Goal: Communication & Community: Answer question/provide support

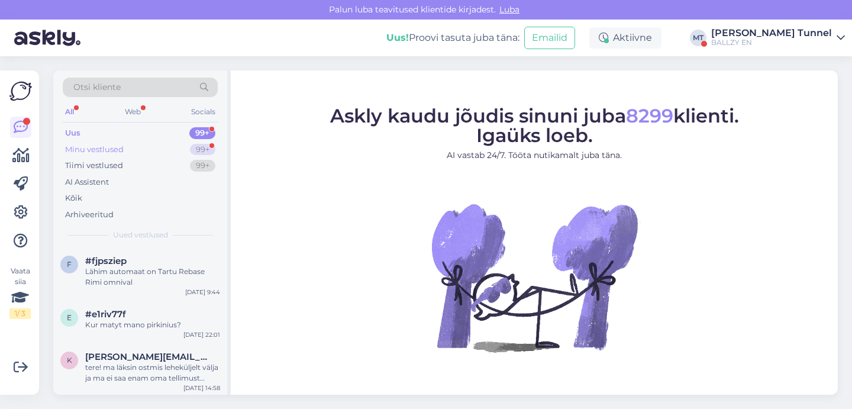
click at [198, 152] on div "99+" at bounding box center [202, 150] width 25 height 12
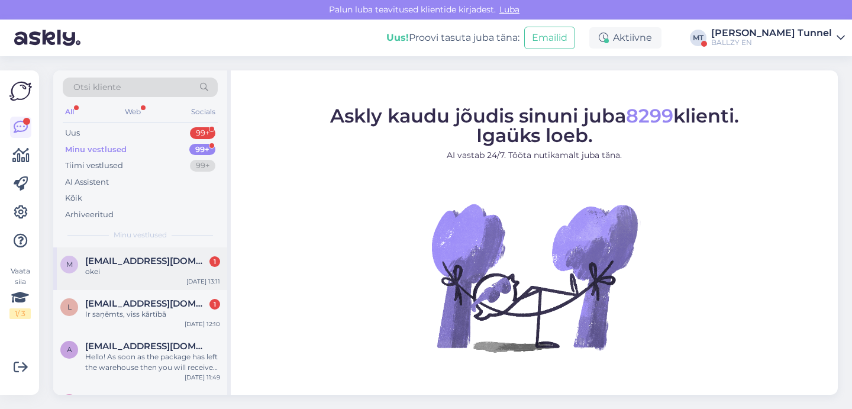
click at [179, 258] on span "[EMAIL_ADDRESS][DOMAIN_NAME]" at bounding box center [146, 261] width 123 height 11
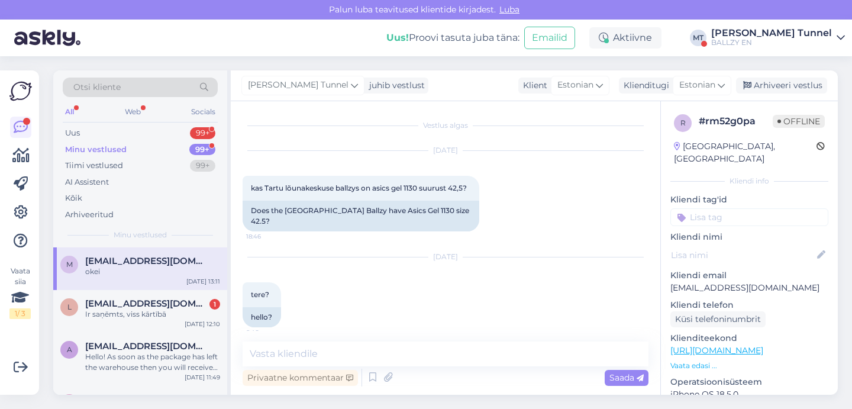
scroll to position [780, 0]
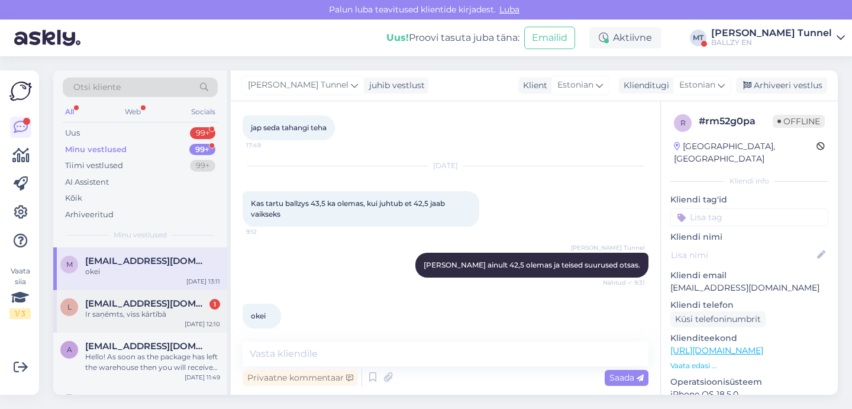
click at [172, 310] on div "Ir saņēmts, viss kārtībā" at bounding box center [152, 314] width 135 height 11
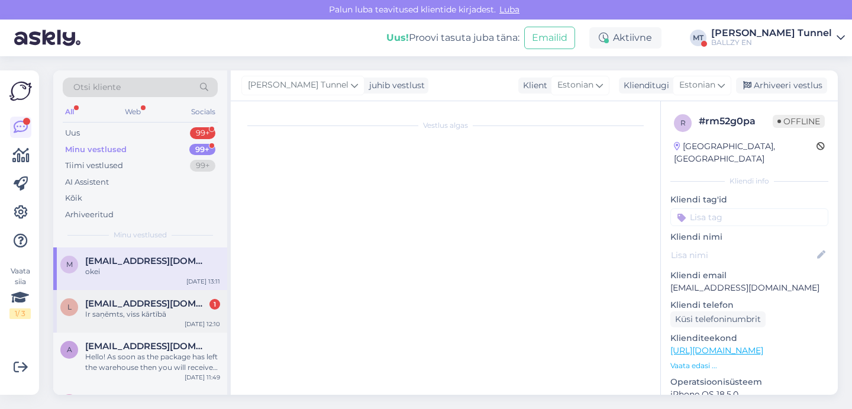
scroll to position [164, 0]
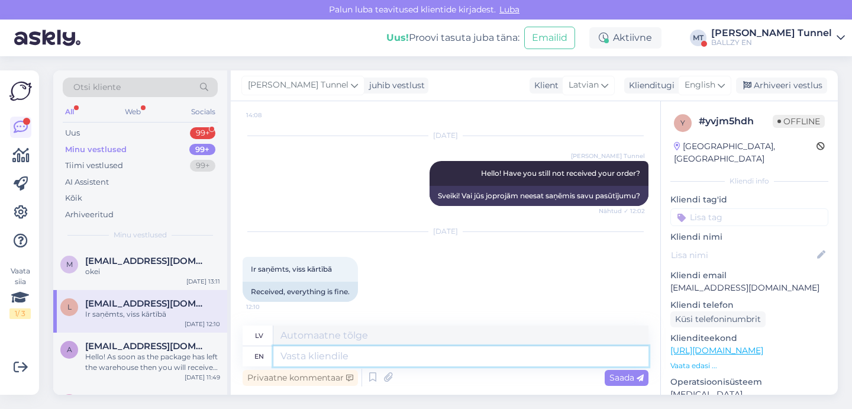
click at [376, 360] on textarea at bounding box center [460, 356] width 375 height 20
click at [395, 359] on textarea at bounding box center [460, 356] width 375 height 20
type textarea "Okay"
type textarea "Labi"
type textarea "Okay thank y"
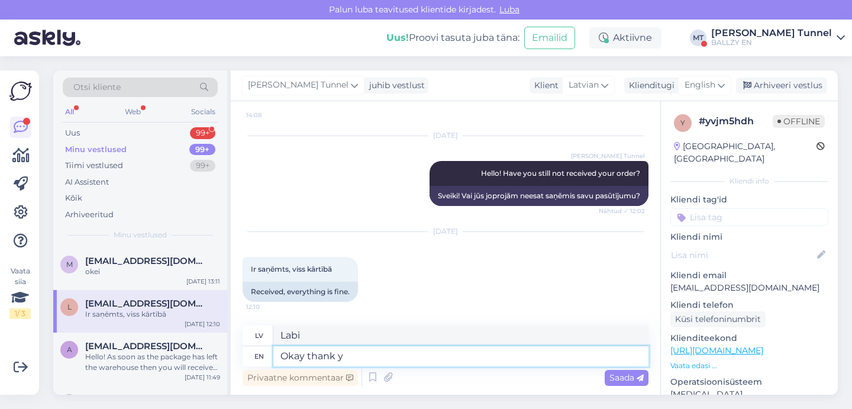
type textarea "Labi, paldies"
type textarea "Okay thank you for t"
type textarea "Labi, paldies par"
type textarea "Okay thank you for the repla"
type textarea "Labi, paldies par nomaiņu"
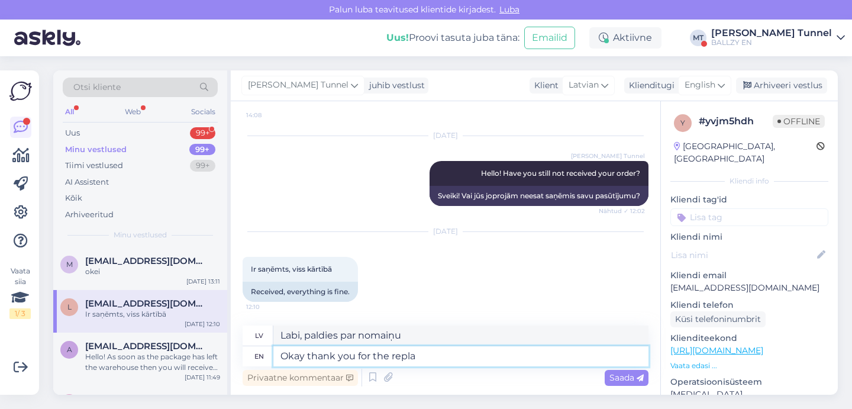
type textarea "Okay thank you for the replay"
type textarea "Labi, paldies par atkārtojumu"
type textarea "Okay thank you for the repl"
type textarea "Labi, paldies par atbildi"
type textarea "Okay thank you for the reply!"
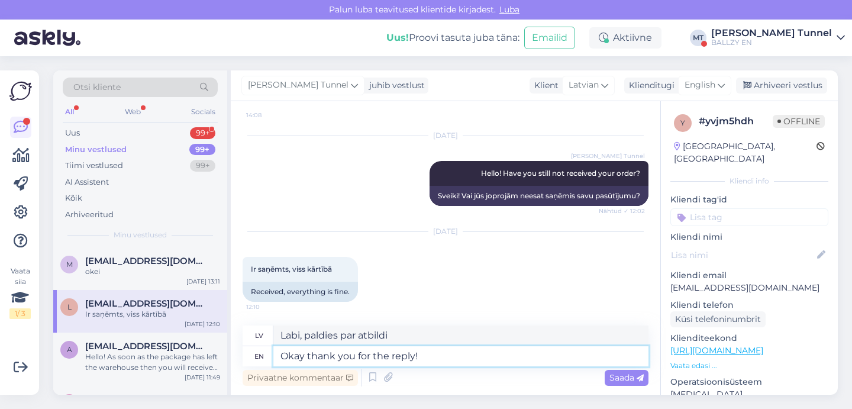
type textarea "Labi, paldies par atbildi!"
type textarea "Okay thank you for the reply!"
click at [628, 382] on span "Saada" at bounding box center [627, 377] width 34 height 11
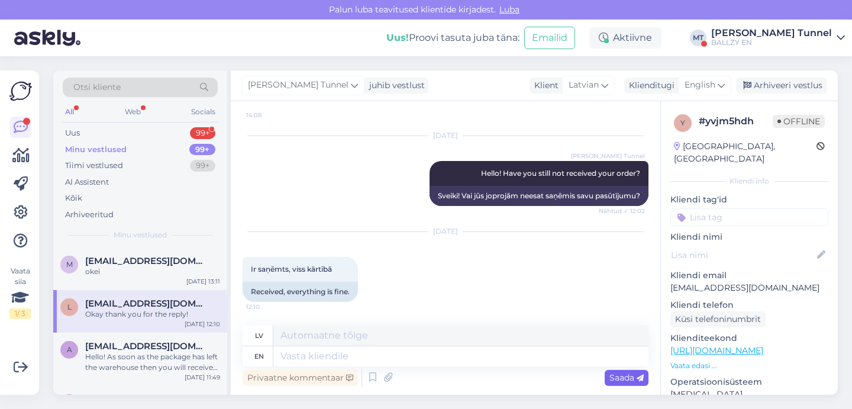
scroll to position [235, 0]
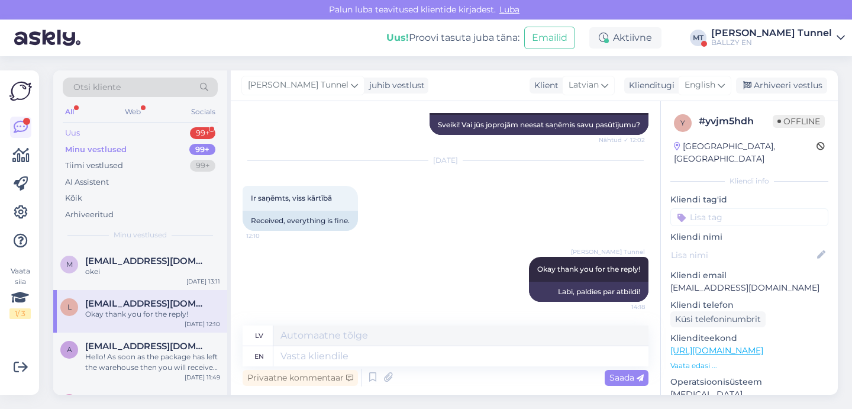
click at [147, 137] on div "Uus 99+" at bounding box center [140, 133] width 155 height 17
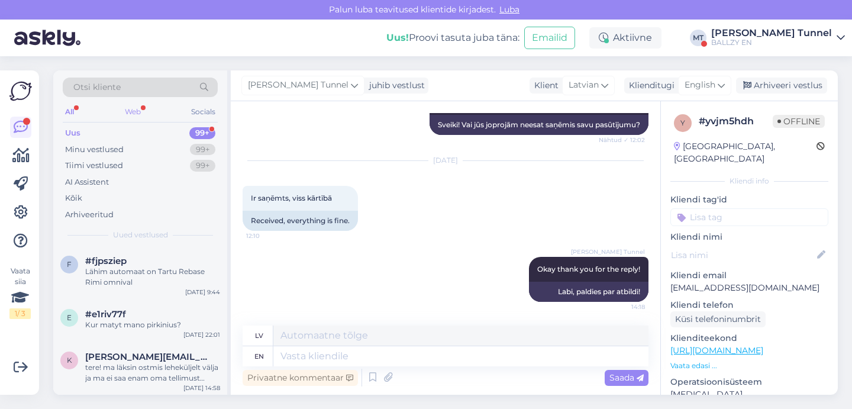
click at [131, 108] on div "Web" at bounding box center [132, 111] width 21 height 15
click at [830, 41] on div "BALLZY EN" at bounding box center [771, 42] width 121 height 9
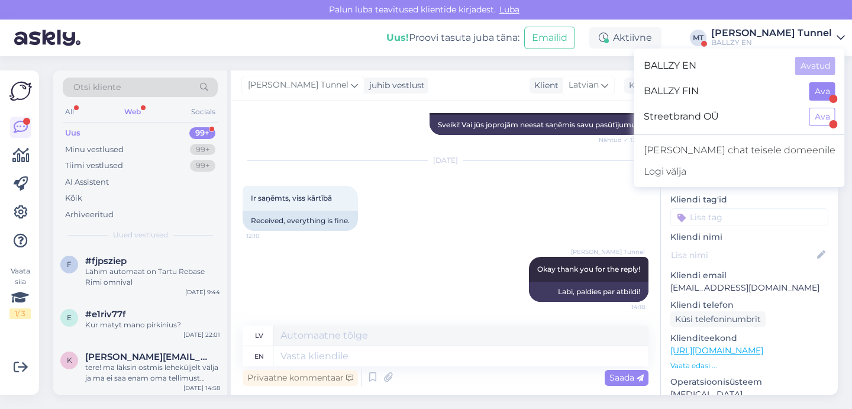
click at [824, 93] on button "Ava" at bounding box center [823, 91] width 26 height 18
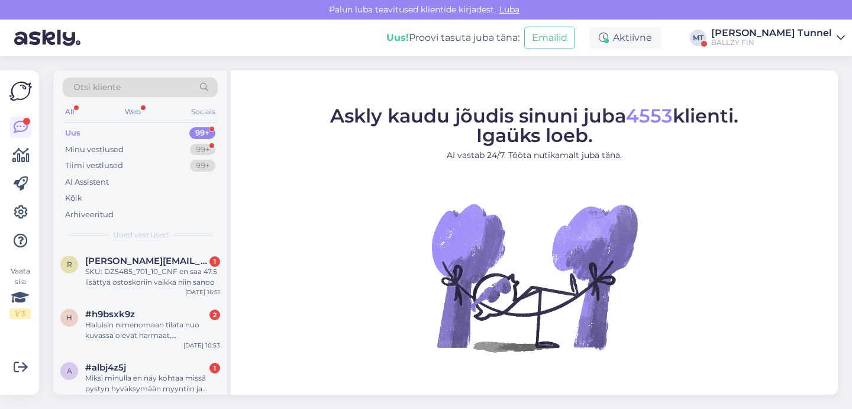
click at [218, 147] on div "Otsi kliente All Web Socials Uus 99+ Minu vestlused 99+ Tiimi vestlused 99+ AI …" at bounding box center [140, 158] width 174 height 177
click at [205, 147] on div "99+" at bounding box center [202, 150] width 25 height 12
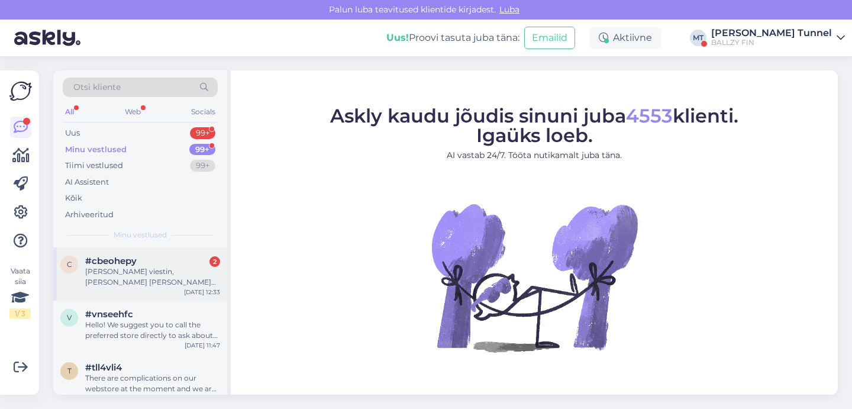
click at [178, 273] on div "[PERSON_NAME] viestin, [PERSON_NAME] [PERSON_NAME] onnistuneesti tilannut uutis…" at bounding box center [152, 276] width 135 height 21
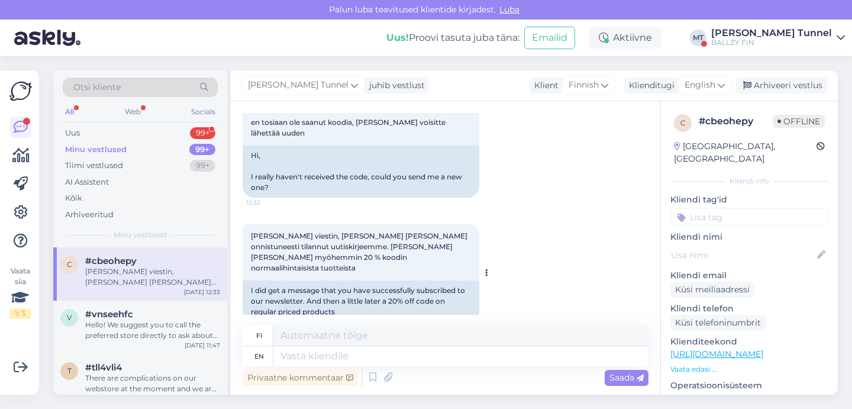
scroll to position [324, 0]
click at [325, 359] on textarea at bounding box center [460, 356] width 375 height 20
type textarea "Hello! H"
type textarea "Hei!"
type textarea "Hello! Here is"
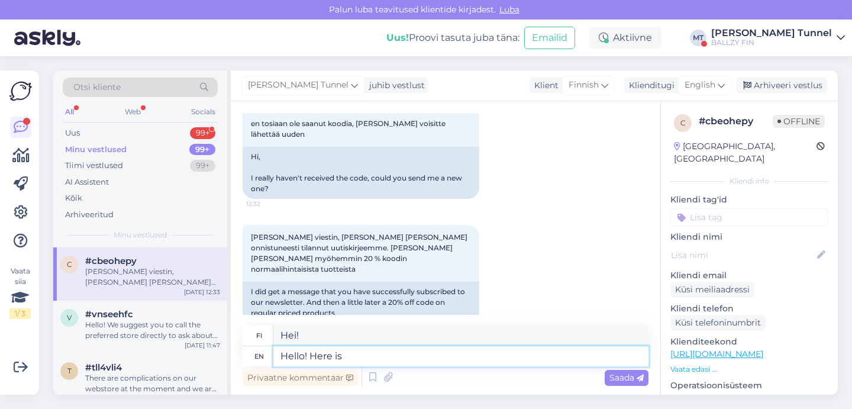
type textarea "Hei! Täällä"
type textarea "Hello! Here is t"
type textarea "Hei! Tässä on"
type textarea "Hello! Here is the dicount cod"
type textarea "Hei! Tässä on alennus"
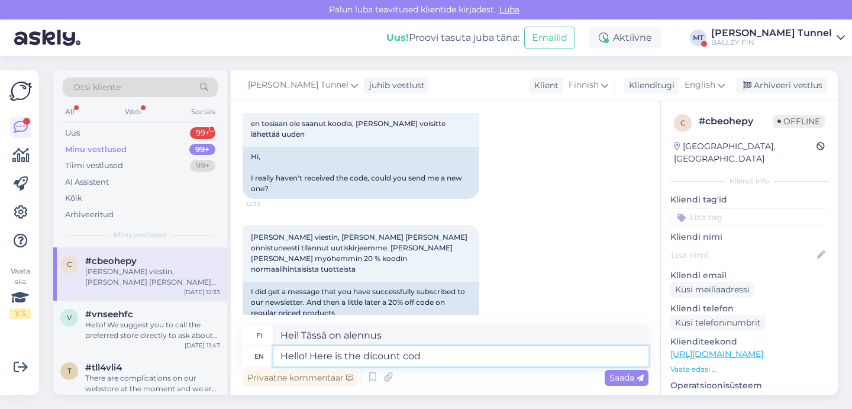
type textarea "Hello! Here is the dicount code"
type textarea "Hei! Tässä on alennuskoodi"
click at [374, 357] on textarea "Hello! Here is the dicount code" at bounding box center [460, 356] width 375 height 20
click at [445, 356] on textarea "Hello! Here is the discount code" at bounding box center [460, 356] width 375 height 20
paste textarea "3694WKWVNIT4"
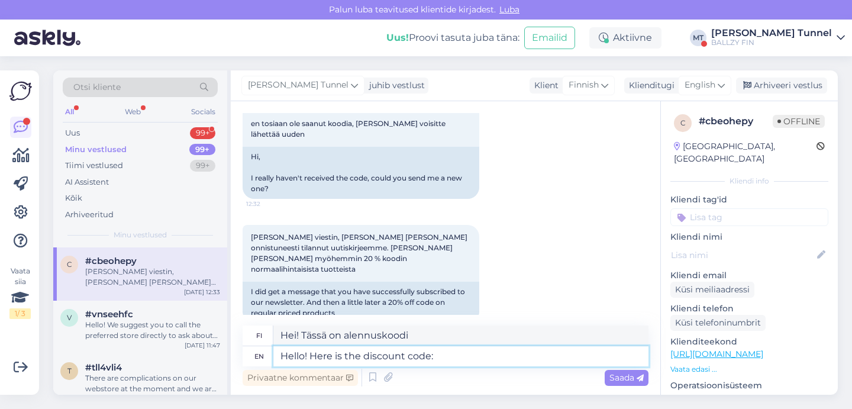
type textarea "Hello! Here is the discount code: 3694WKWVNIT4"
type textarea "Hei! Tässä on alennuskoodi:"
type textarea "Hello! Here is the discount code: 3694WKWVNIT4."
type textarea "Hei! Tässä on alennuskoodi: 3694WKWVNIT4."
type textarea "Hello! Here is the discount code: 3694WKWVNIT4. If i"
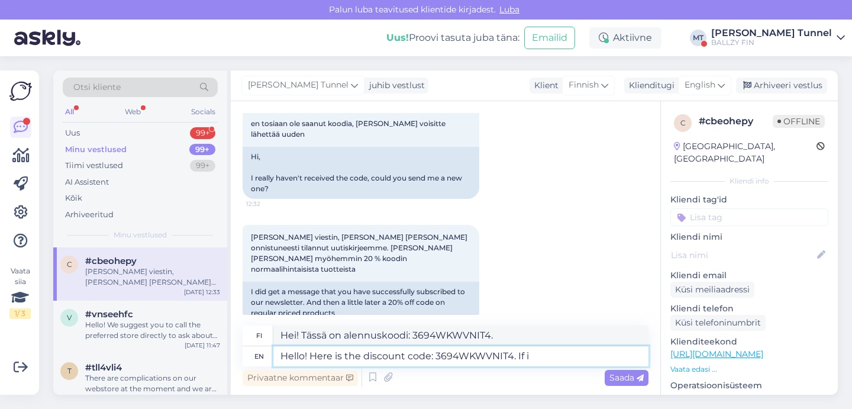
type textarea "Hei! Tässä on alennuskoodi: 3694WKWVNIT4. [PERSON_NAME]"
type textarea "Hello! Here is the discount code: 3694WKWVNIT4. If it s"
type textarea "Hei! Tässä on alennuskoodi: 3694WKWVNIT4. [PERSON_NAME] se"
type textarea "Hello! Here is the discount code: 3694WKWVNIT4. If it should n"
type textarea "Hei! Tässä on alennuskoodi: 3694WKWVNIT4. [PERSON_NAME] on,"
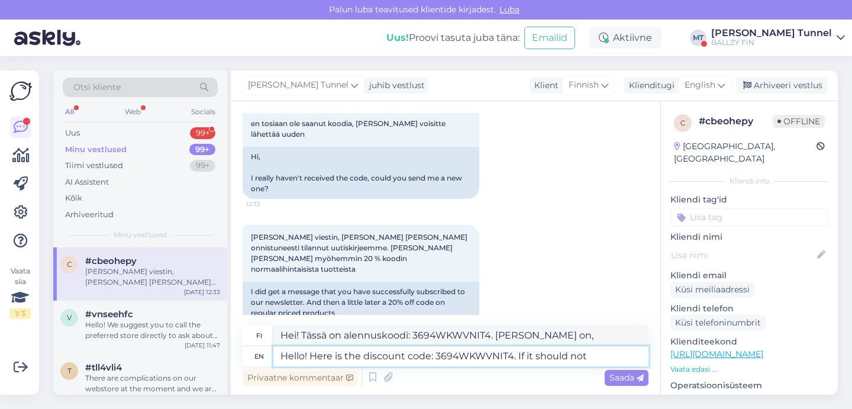
type textarea "Hello! Here is the discount code: 3694WKWVNIT4. If it should not w"
type textarea "Hei! Tässä on alennuskoodi: 3694WKWVNIT4. [PERSON_NAME] ei ole"
type textarea "Hello! Here is the discount code: 3694WKWVNIT4. If it should not work t"
type textarea "Hei! Tässä on alennuskoodi: 3694WKWVNIT4. [PERSON_NAME] se ei toimi"
type textarea "Hello! Here is the discount code: 3694WKWVNIT4. If it should not work then l"
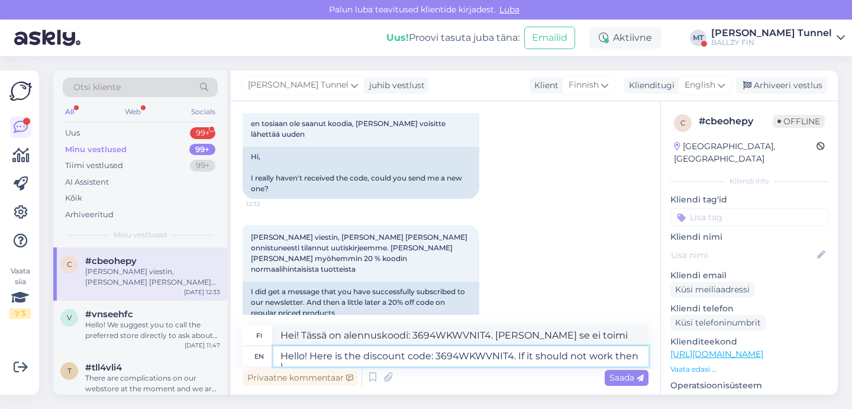
type textarea "Hei! Tässä on alennuskoodi: 3694WKWVNIT4. [PERSON_NAME] se ei toimi, niin..."
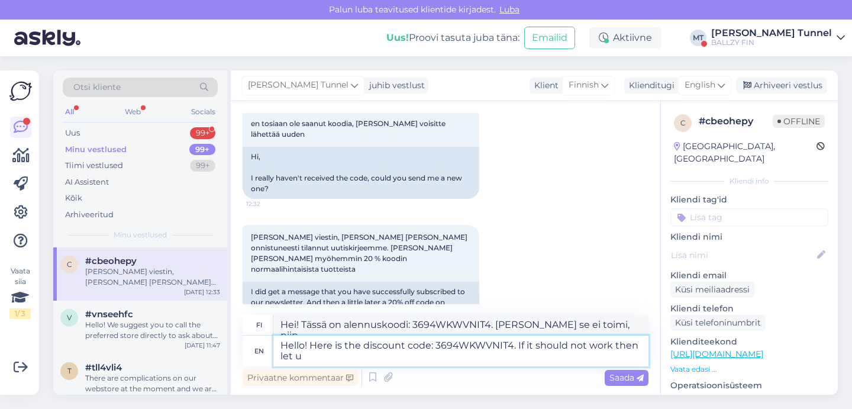
type textarea "Hello! Here is the discount code: 3694WKWVNIT4. If it should not work then let …"
type textarea "Hei! Tässä on alennuskoodi: 3694WKWVNIT4. [PERSON_NAME] se ei toimi, [PERSON_NA…"
type textarea "Hello! Here is the discount code: 3694WKWVNIT4. If it should not work then let …"
type textarea "Hei! Tässä on alennuskoodi: 3694WKWVNIT4. [PERSON_NAME] se ei toimi, ota meihin…"
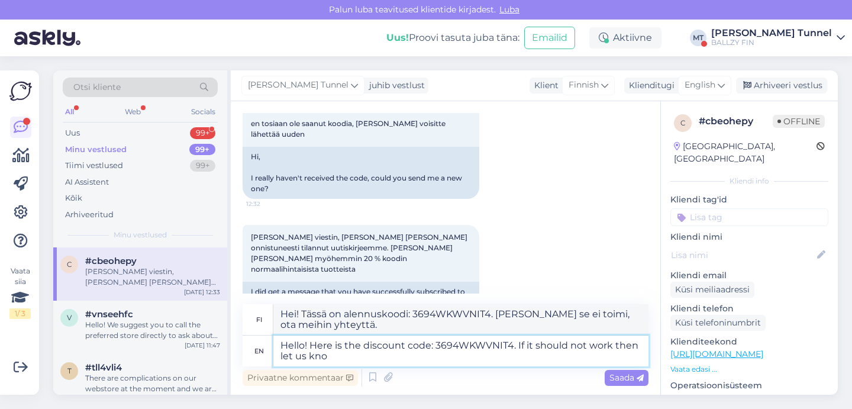
type textarea "Hello! Here is the discount code: 3694WKWVNIT4. If it should not work then let …"
type textarea "Hei! Tässä on alennuskoodi: 3694WKWVNIT4. [PERSON_NAME] se ei toimi, ilmoita si…"
type textarea "Hello! Here is the discount code: 3694WKWVNIT4. If it should not work then let …"
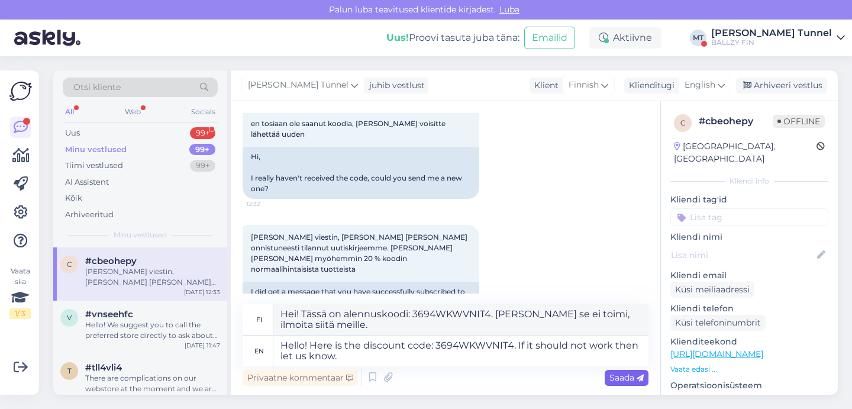
click at [633, 372] on span "Saada" at bounding box center [627, 377] width 34 height 11
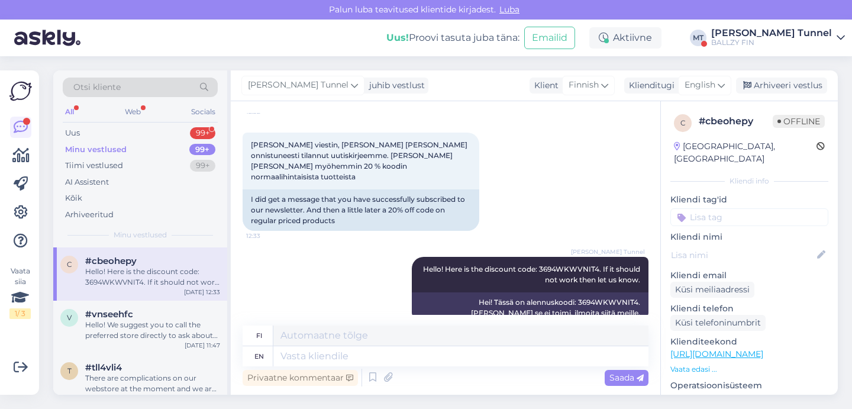
scroll to position [0, 0]
click at [133, 133] on div "Uus 99+" at bounding box center [140, 133] width 155 height 17
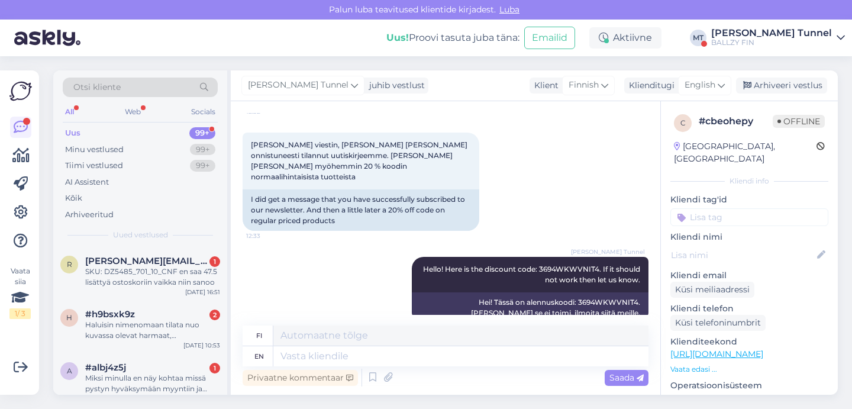
click at [808, 40] on div "BALLZY FIN" at bounding box center [771, 42] width 121 height 9
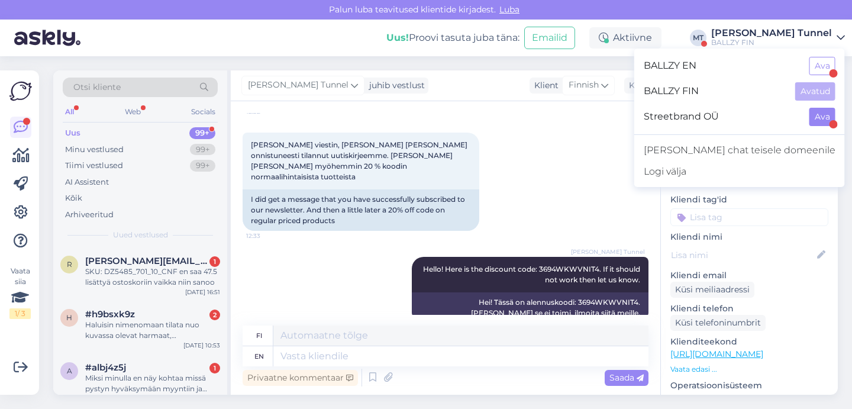
click at [820, 120] on button "Ava" at bounding box center [823, 117] width 26 height 18
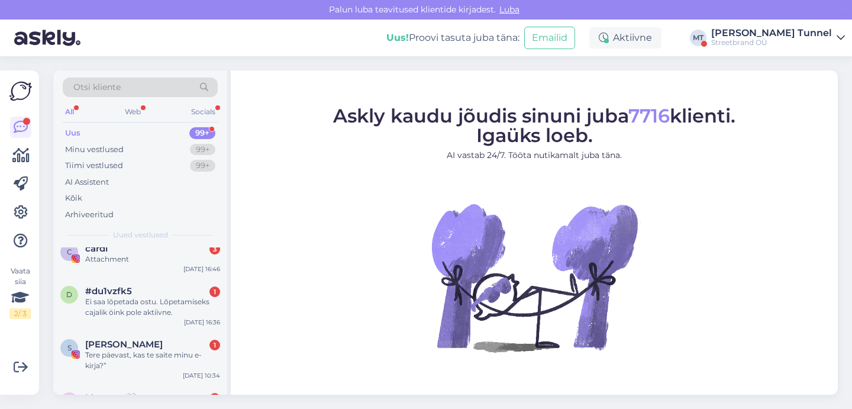
scroll to position [406, 0]
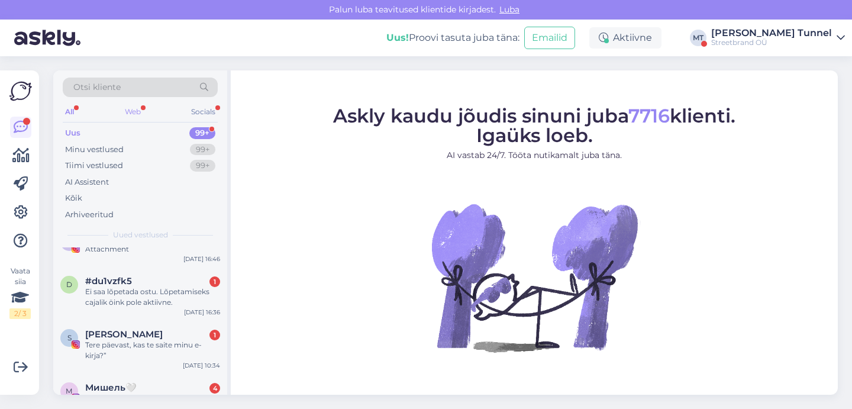
click at [136, 116] on div "Web" at bounding box center [132, 111] width 21 height 15
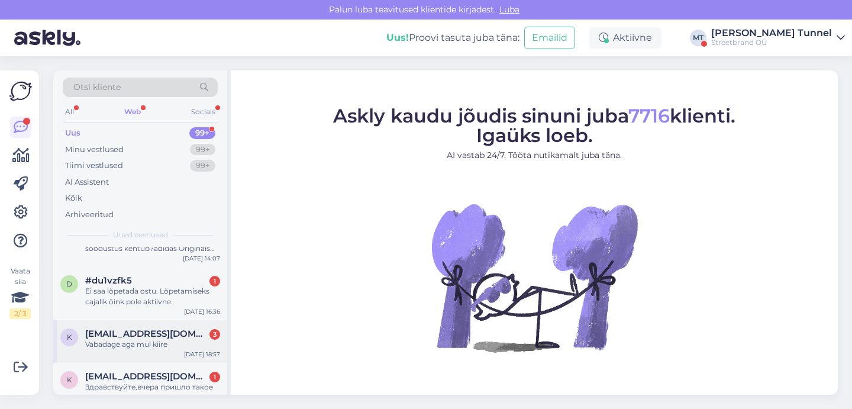
scroll to position [76, 0]
click at [154, 302] on div "Ei saa lõpetada ostu. Lõpetamiseks cajalik öink pole aktiivne." at bounding box center [152, 296] width 135 height 21
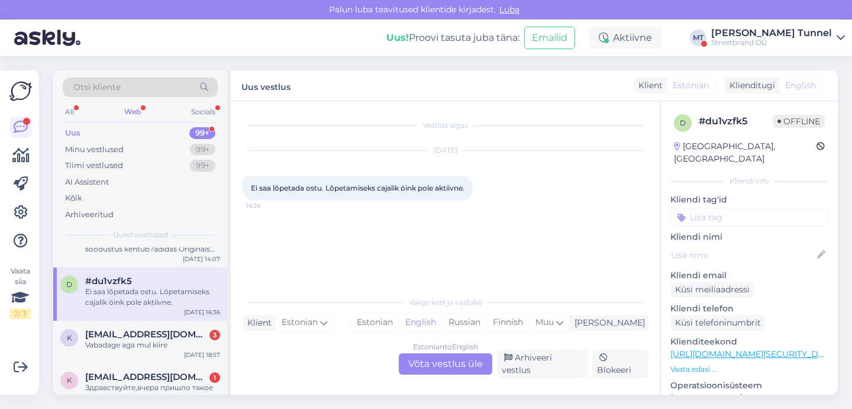
click at [428, 370] on div "Estonian to English Võta vestlus üle" at bounding box center [445, 363] width 93 height 21
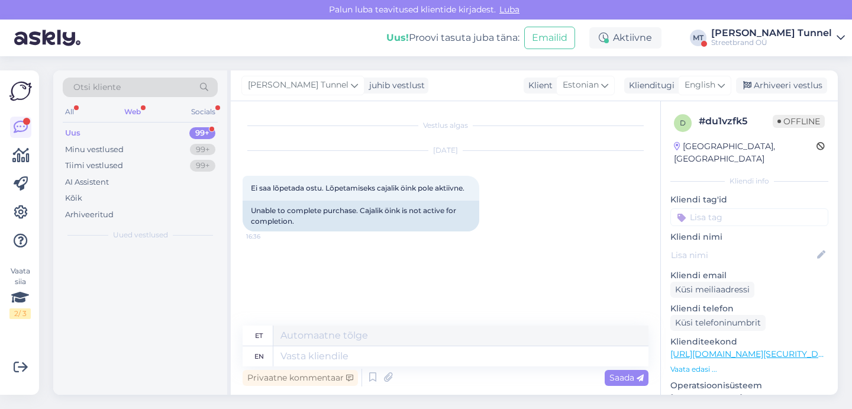
scroll to position [0, 0]
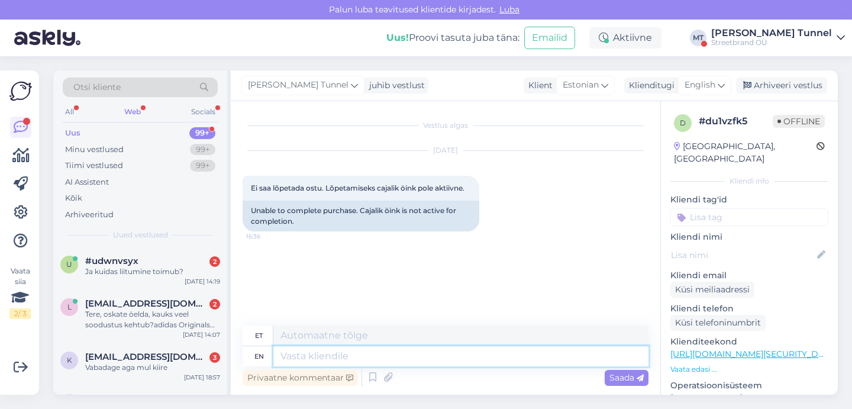
click at [340, 351] on textarea at bounding box center [460, 356] width 375 height 20
click at [728, 88] on div "English" at bounding box center [704, 85] width 53 height 19
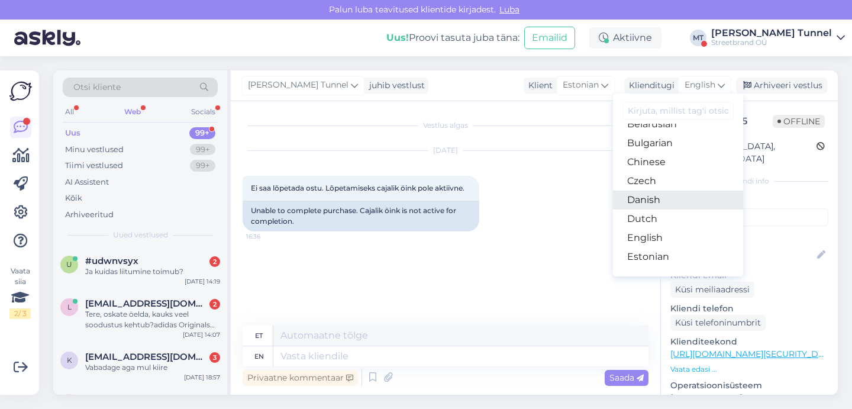
scroll to position [37, 0]
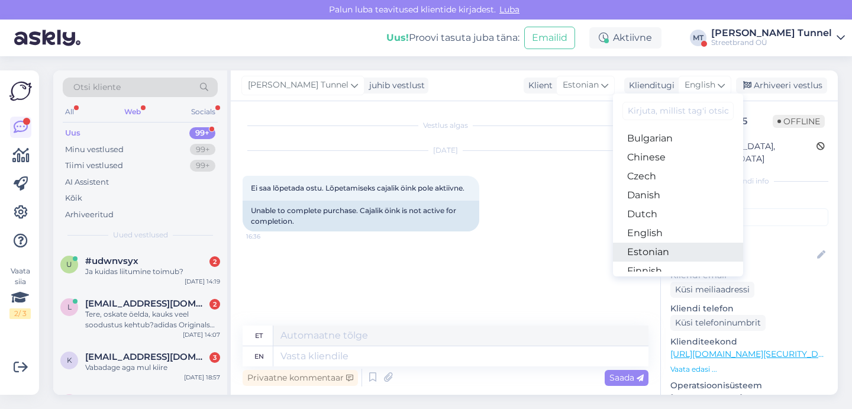
click at [669, 253] on link "Estonian" at bounding box center [678, 252] width 130 height 19
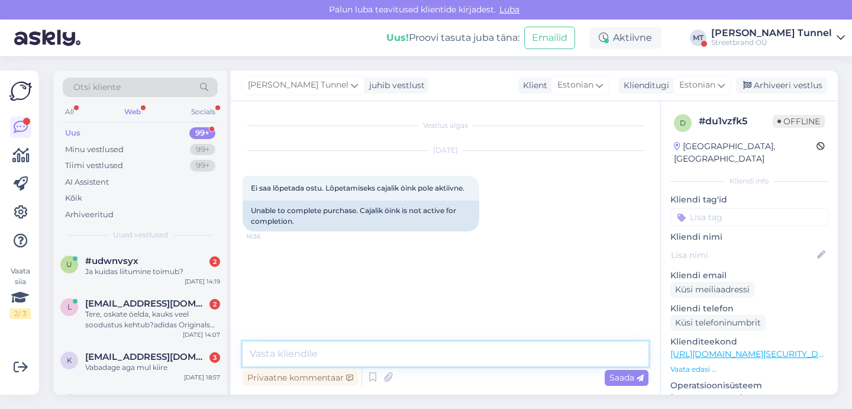
click at [389, 357] on textarea at bounding box center [446, 353] width 406 height 25
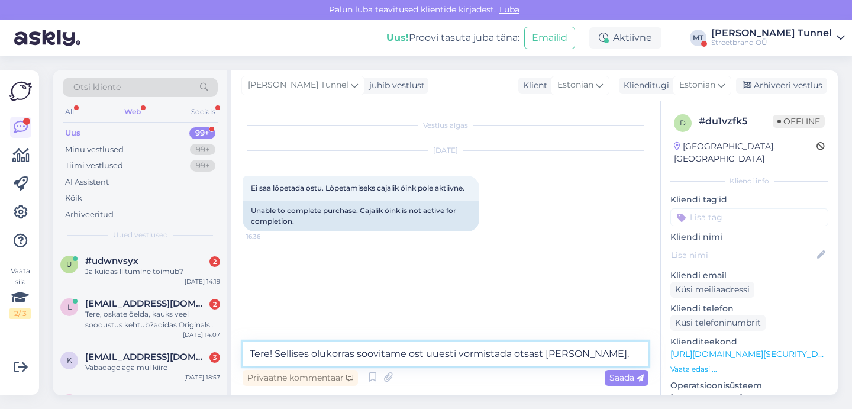
click at [523, 352] on textarea "Tere! Sellises olukorras soovitame ost uuesti vormistada otsast [PERSON_NAME]." at bounding box center [446, 353] width 406 height 25
click at [528, 354] on textarea "Tere! Sellises olukorras soovitame ost uuesti vormistada [PERSON_NAME]." at bounding box center [446, 353] width 406 height 25
type textarea "Tere! Sellises olukorras soovitame ost uuesti vormistada."
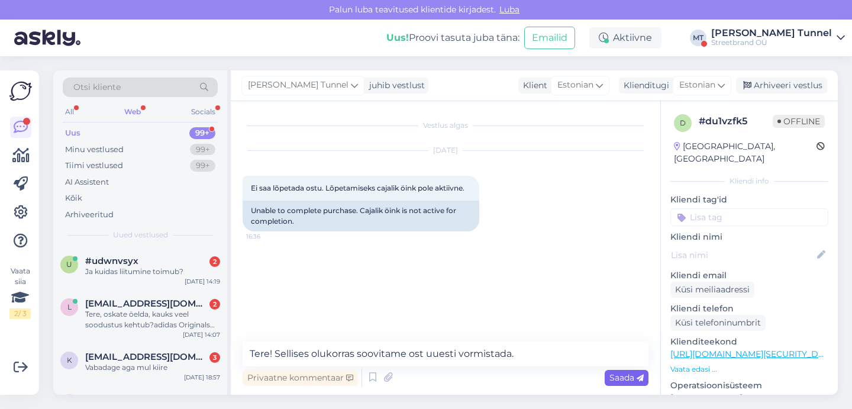
click at [618, 379] on span "Saada" at bounding box center [627, 377] width 34 height 11
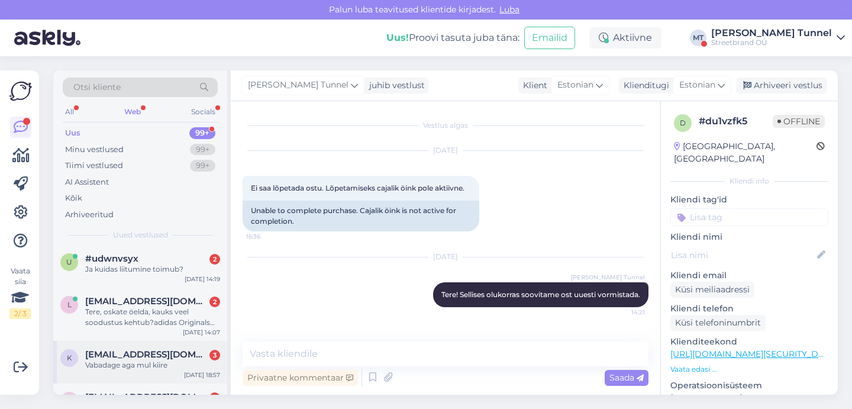
scroll to position [0, 0]
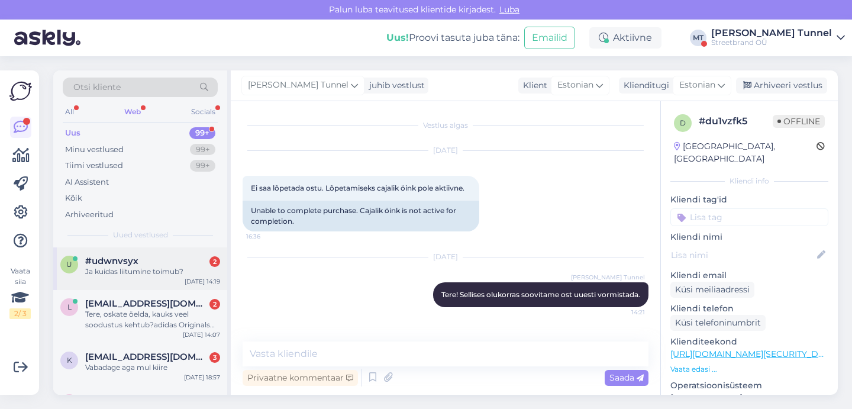
click at [195, 271] on div "Ja kuidas liitumine toimub?" at bounding box center [152, 271] width 135 height 11
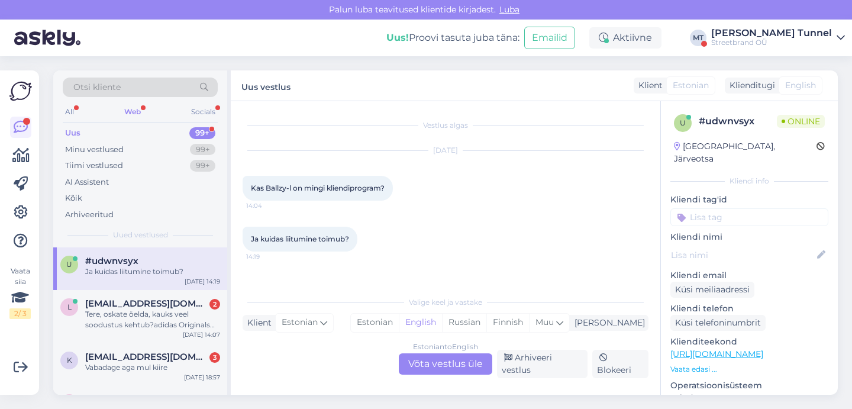
click at [460, 370] on div "Estonian to English Võta vestlus üle" at bounding box center [445, 363] width 93 height 21
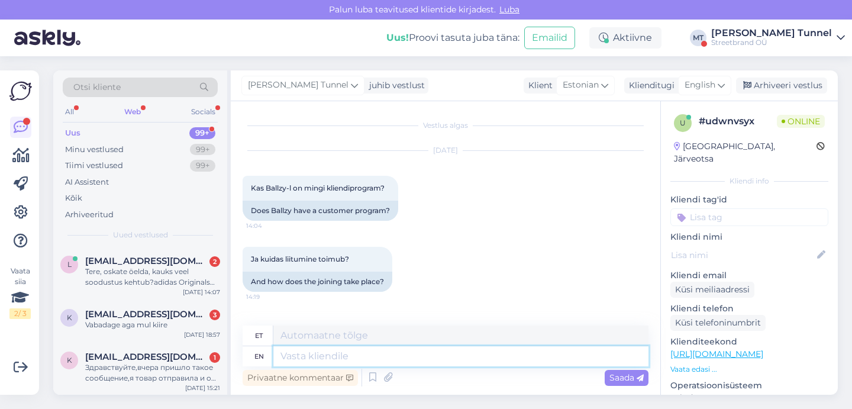
click at [403, 353] on textarea at bounding box center [460, 356] width 375 height 20
type textarea "Tere!"
click at [719, 86] on icon at bounding box center [721, 85] width 7 height 13
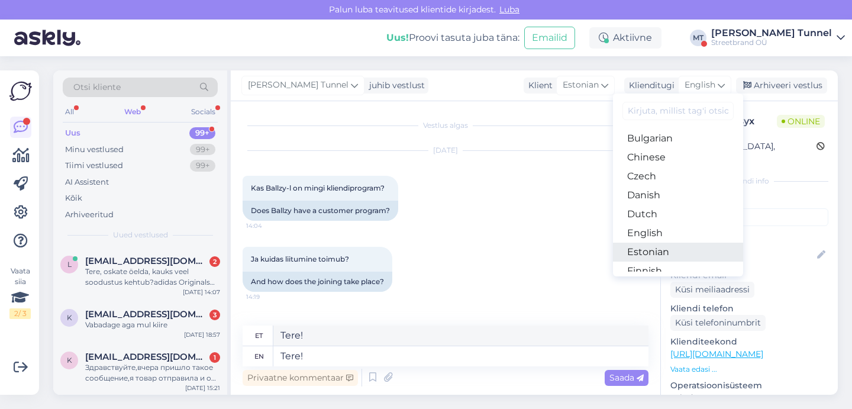
click at [651, 256] on link "Estonian" at bounding box center [678, 252] width 130 height 19
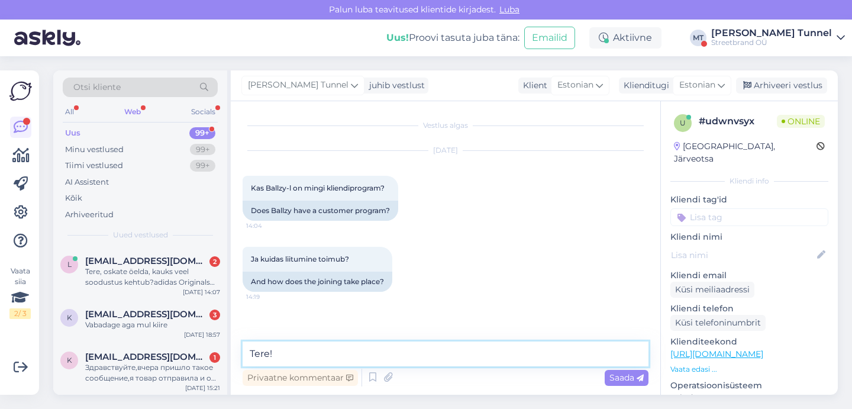
click at [356, 353] on textarea "Tere!" at bounding box center [446, 353] width 406 height 25
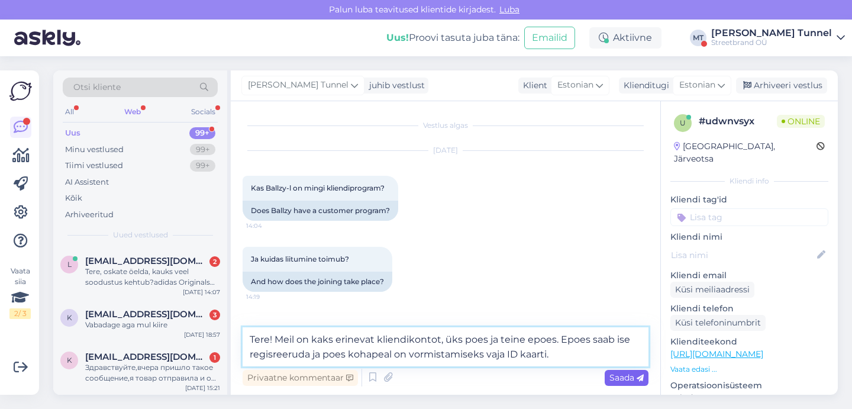
type textarea "Tere! Meil on kaks erinevat kliendikontot, üks poes ja teine epoes. Epoes saab …"
click at [614, 382] on span "Saada" at bounding box center [627, 377] width 34 height 11
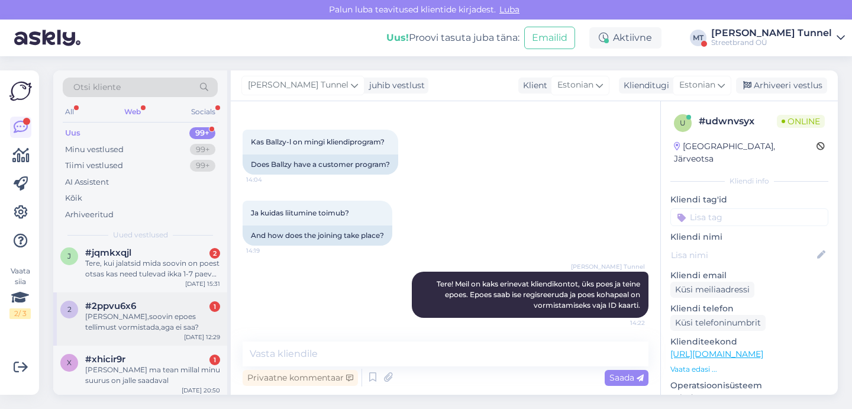
scroll to position [856, 0]
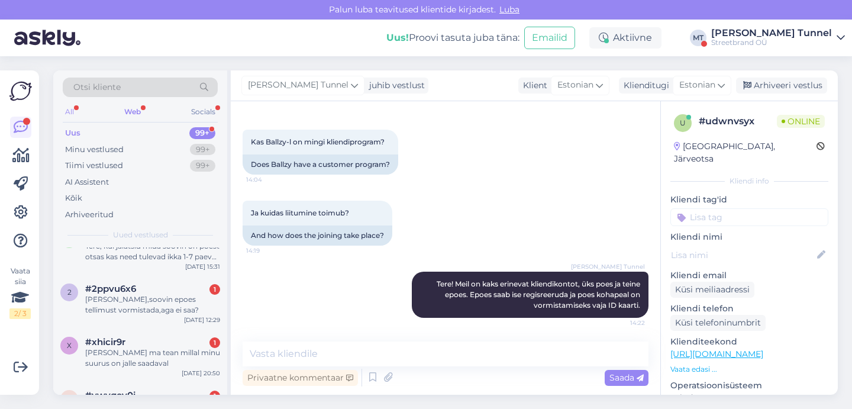
click at [73, 109] on div "All" at bounding box center [70, 111] width 14 height 15
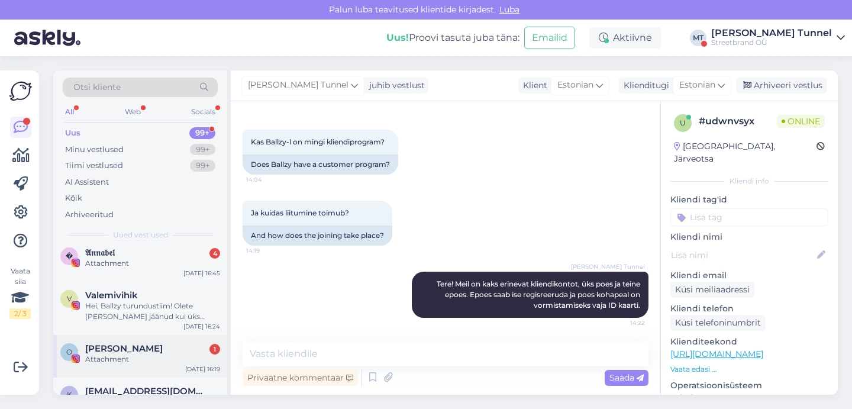
scroll to position [2494, 0]
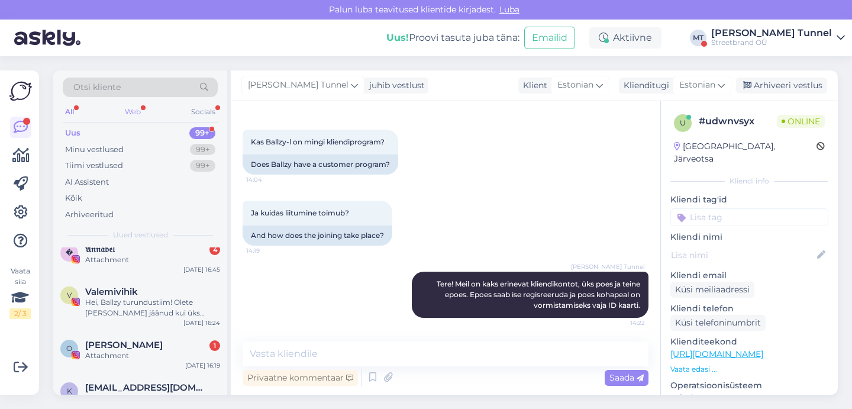
click at [133, 112] on div "Web" at bounding box center [132, 111] width 21 height 15
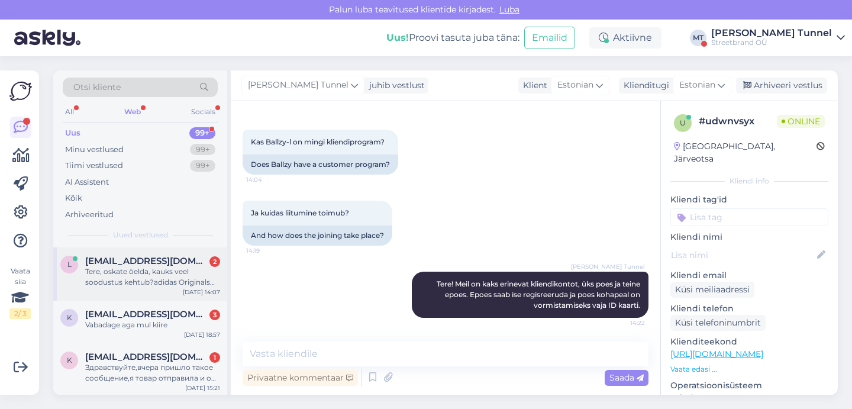
click at [140, 272] on div "Tere, oskate öelda, kauks veel soodustus kehtub?adidas Originals Campus 00s" at bounding box center [152, 276] width 135 height 21
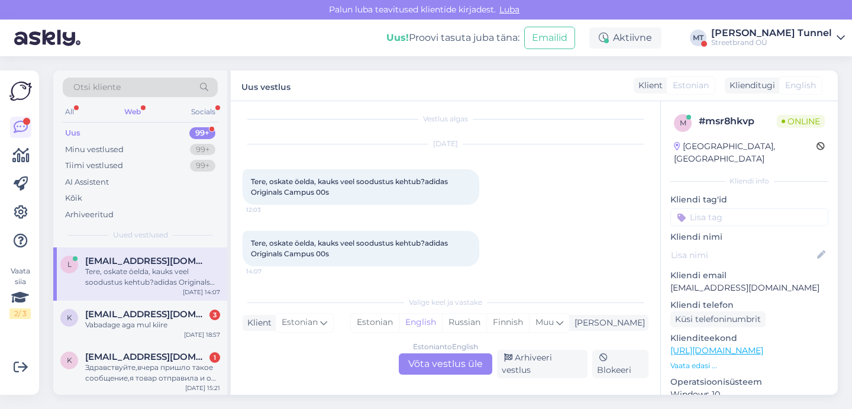
scroll to position [10, 0]
click at [437, 370] on div "Estonian to English Võta vestlus üle" at bounding box center [445, 363] width 93 height 21
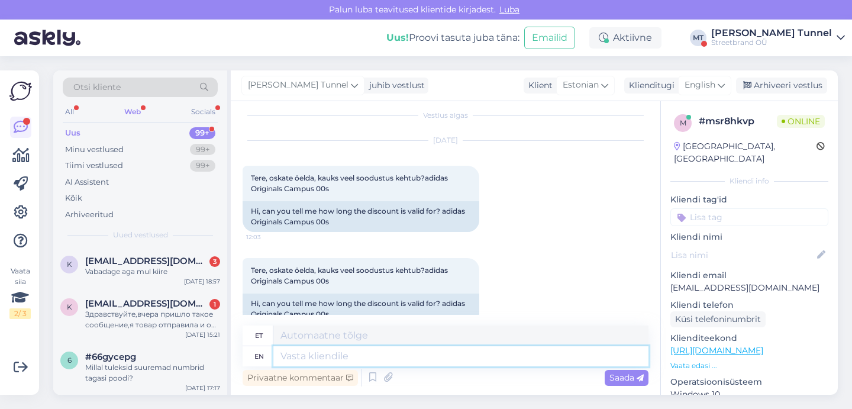
click at [361, 351] on textarea at bounding box center [460, 356] width 375 height 20
type textarea "Tere!"
type textarea "Tere! Oleneb mi"
type textarea "Tere! [GEOGRAPHIC_DATA]"
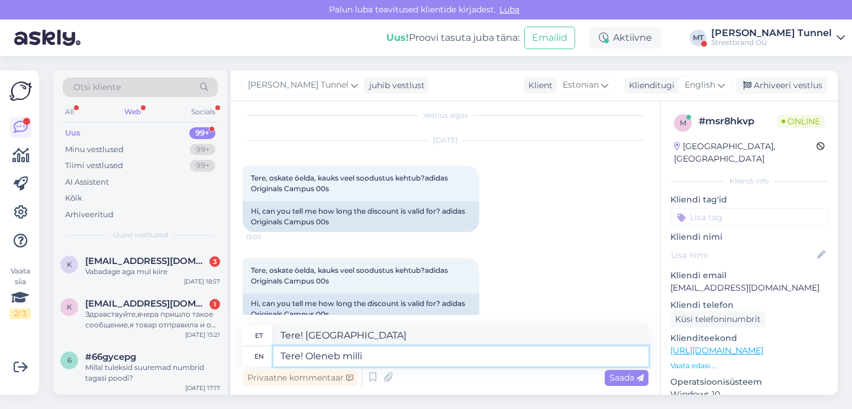
type textarea "Tere! Oleneb millis"
type textarea "Tere! Oleneb milli"
type textarea "Tere! Oleneb millisest"
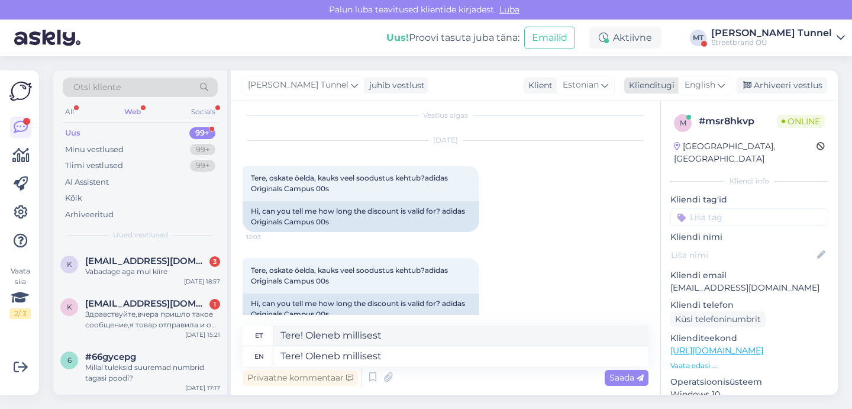
click at [711, 83] on span "English" at bounding box center [700, 85] width 31 height 13
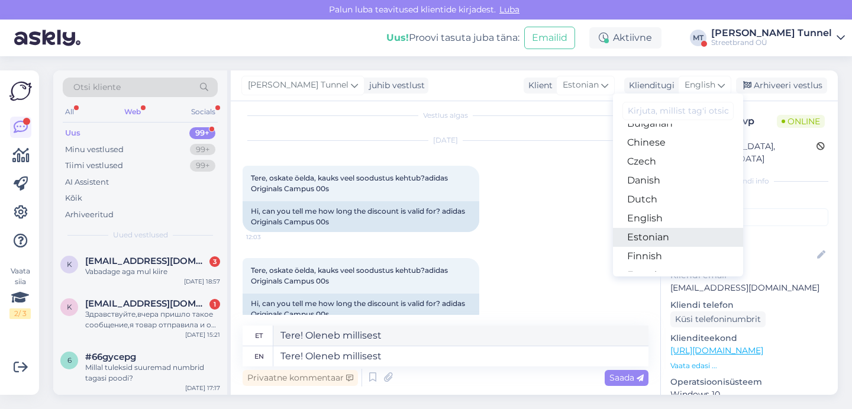
scroll to position [57, 0]
click at [672, 230] on link "Estonian" at bounding box center [678, 231] width 130 height 19
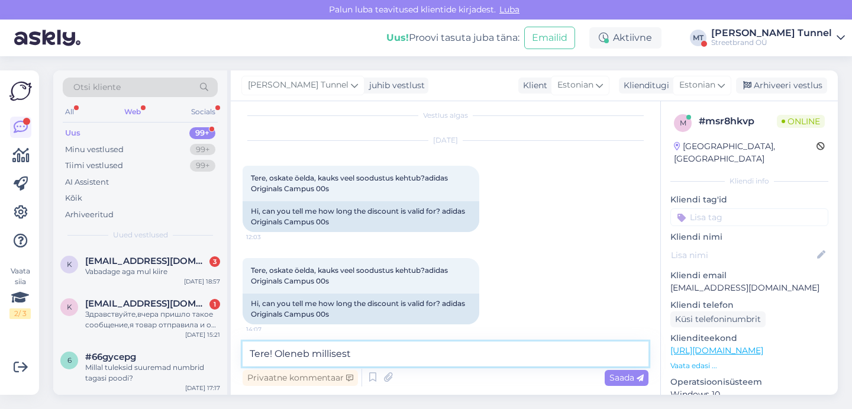
click at [377, 351] on textarea "Tere! Oleneb millisest" at bounding box center [446, 353] width 406 height 25
type textarea "Tere! Oleneb millist värvi campuseid te silmas peate."
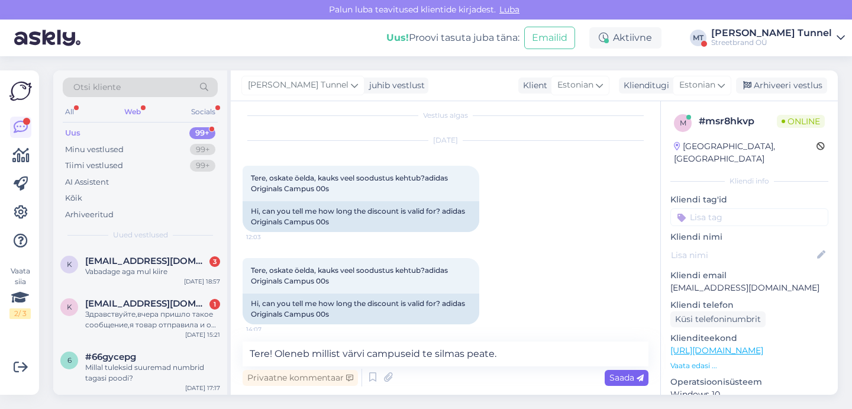
click at [617, 381] on span "Saada" at bounding box center [627, 377] width 34 height 11
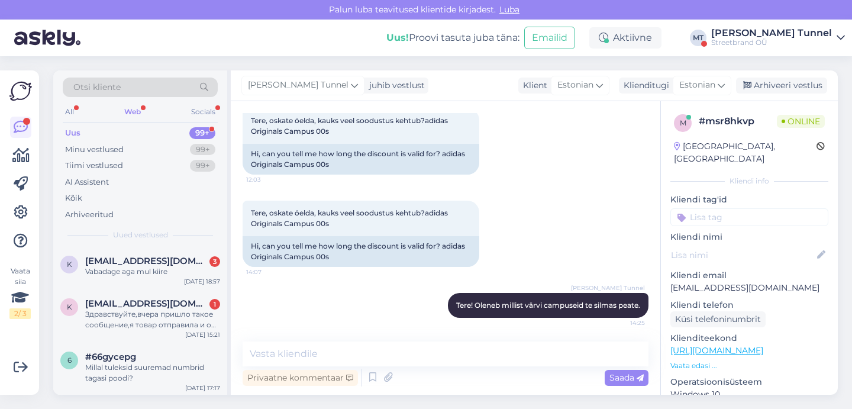
scroll to position [0, 0]
